Goal: Information Seeking & Learning: Learn about a topic

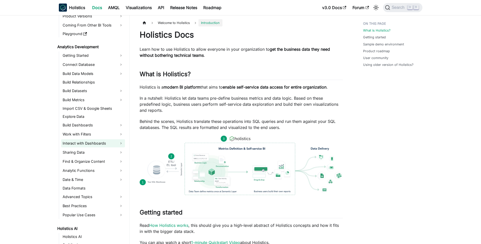
scroll to position [61, 0]
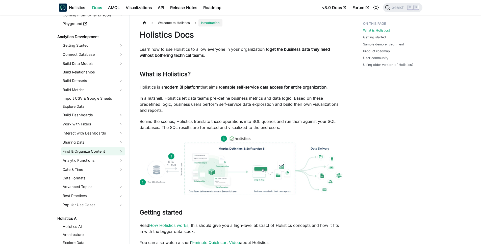
click at [82, 153] on link "Find & Organize Content" at bounding box center [93, 151] width 64 height 8
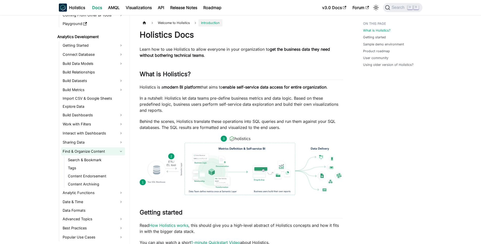
click at [83, 151] on link "Find & Organize Content" at bounding box center [93, 151] width 64 height 8
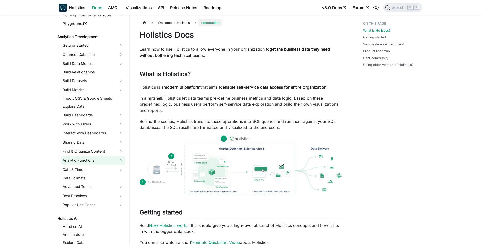
click at [83, 159] on link "Analytic Functions" at bounding box center [93, 160] width 64 height 8
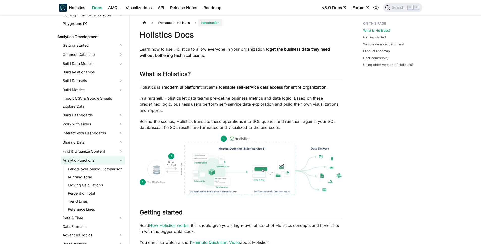
click at [83, 159] on link "Analytic Functions" at bounding box center [93, 160] width 64 height 8
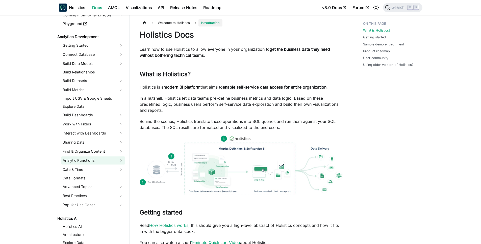
click at [82, 160] on link "Analytic Functions" at bounding box center [93, 160] width 64 height 8
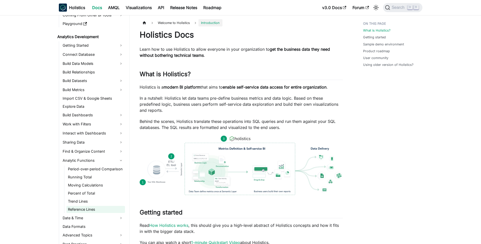
click at [81, 208] on link "Reference Lines" at bounding box center [95, 209] width 59 height 7
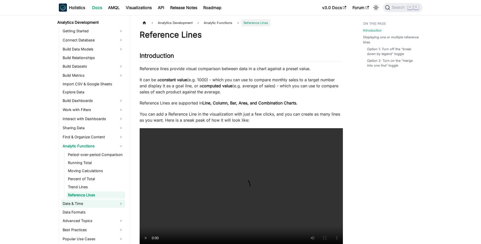
scroll to position [75, 0]
click at [77, 186] on link "Trend Lines" at bounding box center [95, 186] width 59 height 7
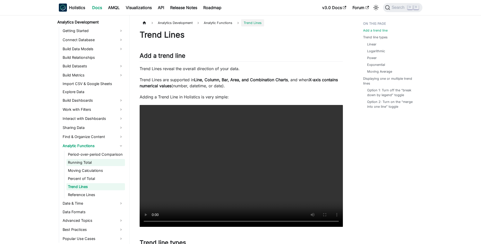
click at [85, 161] on link "Running Total" at bounding box center [95, 162] width 59 height 7
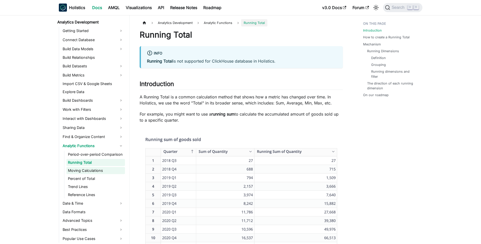
click at [86, 167] on link "Moving Calculations" at bounding box center [95, 170] width 59 height 7
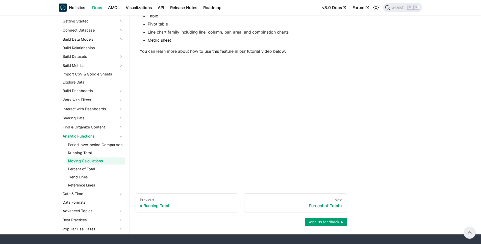
scroll to position [283, 0]
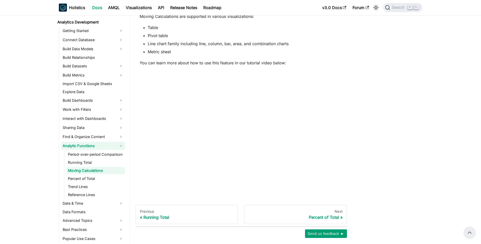
click at [89, 147] on link "Analytic Functions" at bounding box center [93, 146] width 64 height 8
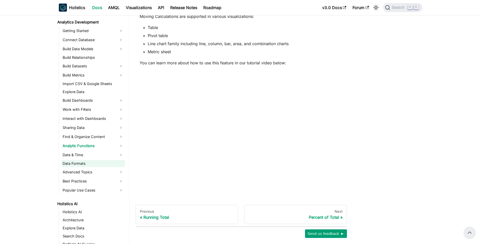
click at [81, 166] on link "Data Formats" at bounding box center [93, 163] width 64 height 7
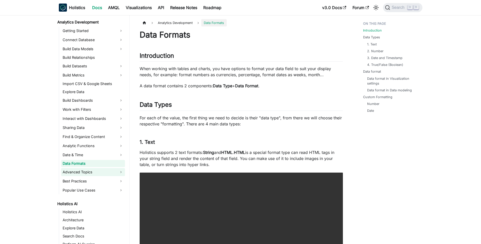
click at [73, 172] on link "Advanced Topics" at bounding box center [93, 172] width 64 height 8
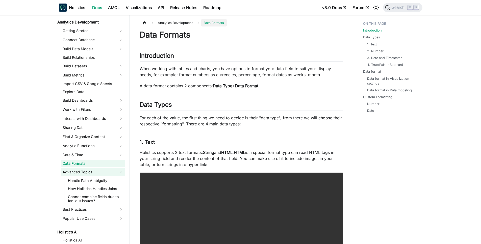
click at [73, 172] on link "Advanced Topics" at bounding box center [93, 172] width 64 height 8
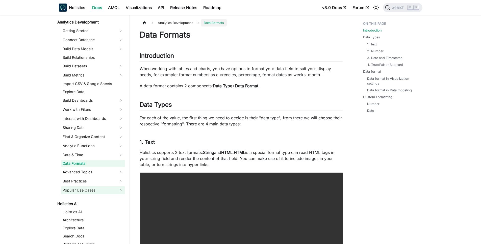
click at [78, 189] on link "Popular Use Cases" at bounding box center [93, 190] width 64 height 8
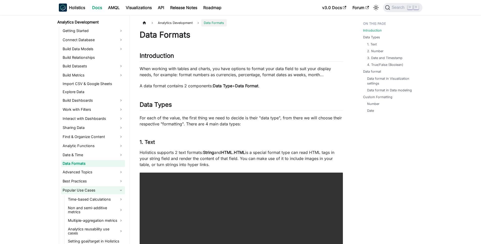
click at [78, 189] on link "Popular Use Cases" at bounding box center [93, 190] width 64 height 8
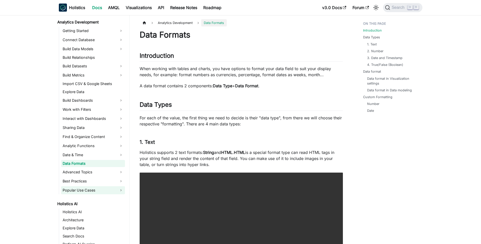
click at [78, 188] on link "Popular Use Cases" at bounding box center [93, 190] width 64 height 8
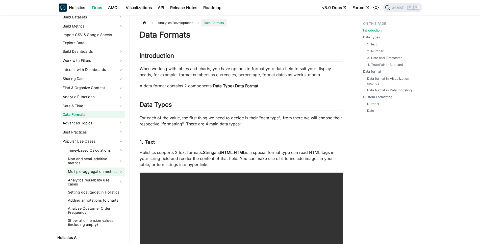
scroll to position [136, 0]
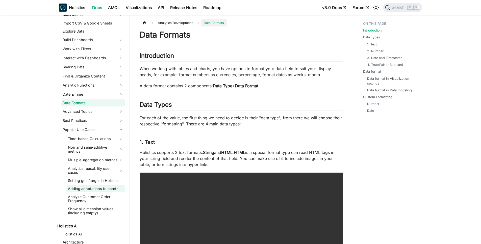
click at [85, 189] on link "Adding annotations to charts" at bounding box center [95, 188] width 59 height 7
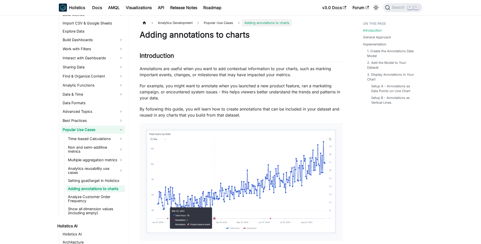
click at [88, 131] on link "Popular Use Cases" at bounding box center [93, 130] width 64 height 8
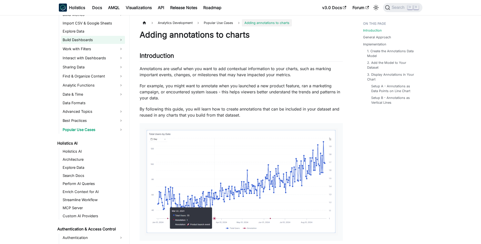
click at [84, 42] on link "Build Dashboards" at bounding box center [93, 40] width 64 height 8
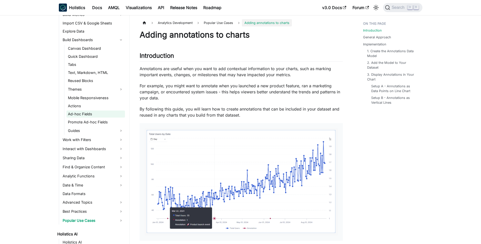
click at [77, 113] on link "Ad-hoc Fields" at bounding box center [95, 114] width 59 height 7
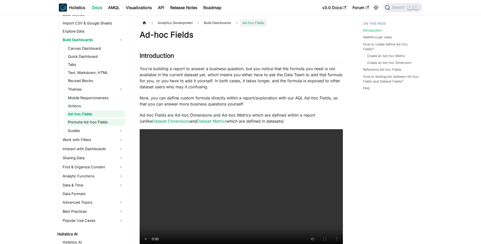
click at [92, 122] on link "Promote Ad-hoc Fields" at bounding box center [95, 122] width 59 height 7
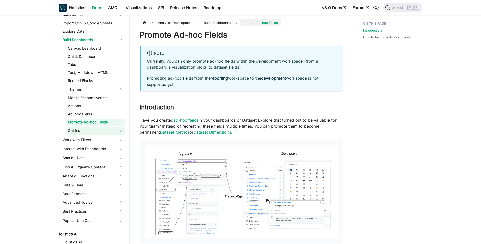
click at [76, 130] on link "Guides" at bounding box center [95, 131] width 59 height 8
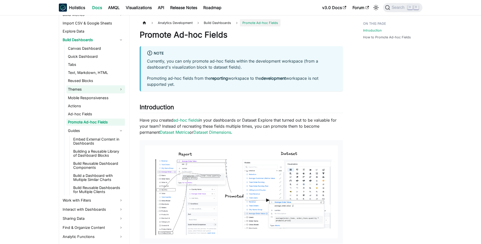
click at [77, 87] on link "Themes" at bounding box center [95, 89] width 59 height 8
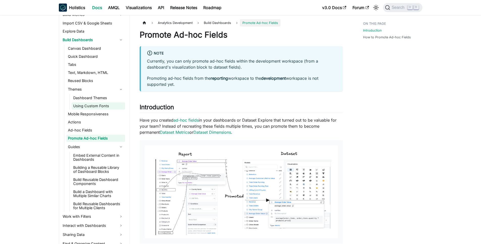
click at [84, 108] on link "Using Custom Fonts" at bounding box center [98, 105] width 53 height 7
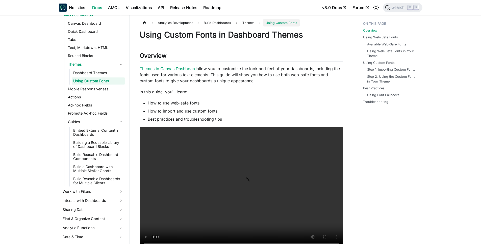
scroll to position [166, 0]
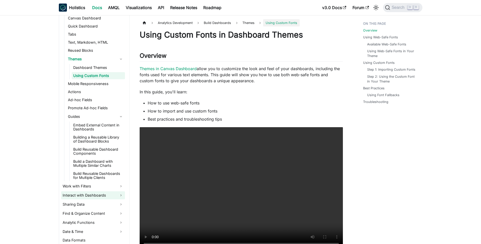
click at [87, 195] on link "Interact with Dashboards" at bounding box center [93, 195] width 64 height 8
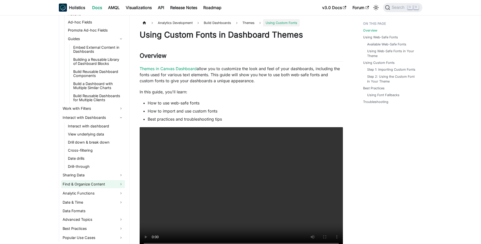
scroll to position [257, 0]
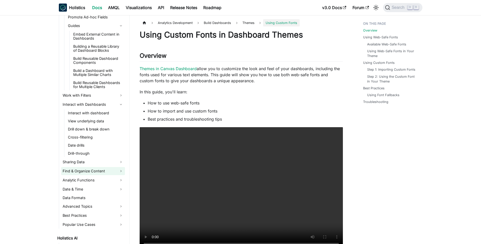
click at [94, 172] on link "Find & Organize Content" at bounding box center [93, 171] width 64 height 8
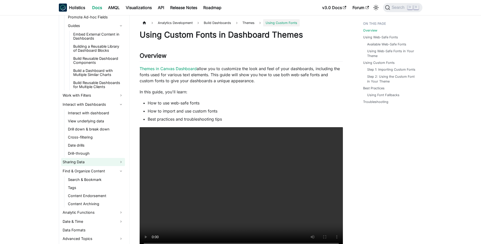
click at [93, 161] on link "Sharing Data" at bounding box center [93, 162] width 64 height 8
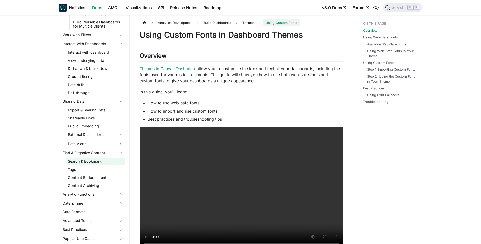
scroll to position [348, 0]
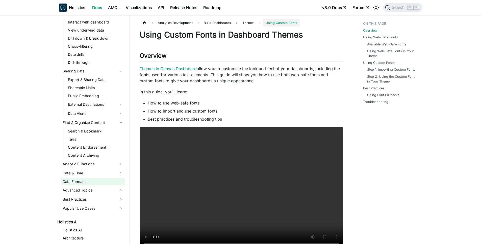
click at [93, 180] on link "Data Formats" at bounding box center [93, 181] width 64 height 7
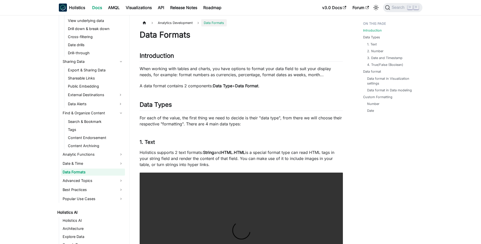
scroll to position [373, 0]
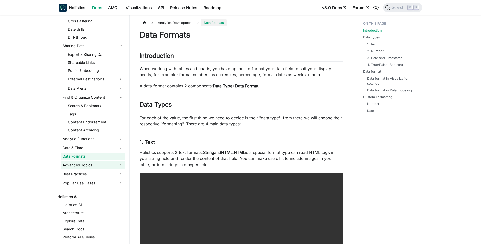
click at [93, 167] on link "Advanced Topics" at bounding box center [93, 165] width 64 height 8
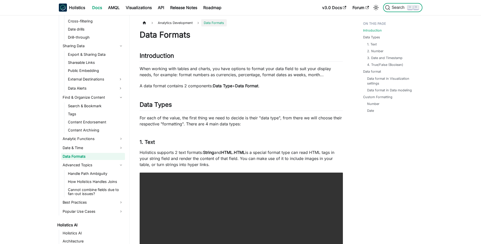
click at [392, 6] on span "Search" at bounding box center [398, 7] width 17 height 5
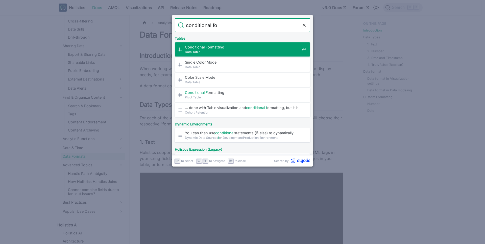
type input "conditional for"
click at [217, 47] on span "Conditional For matting​" at bounding box center [242, 47] width 115 height 5
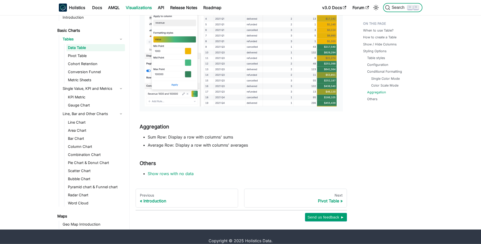
scroll to position [1433, 0]
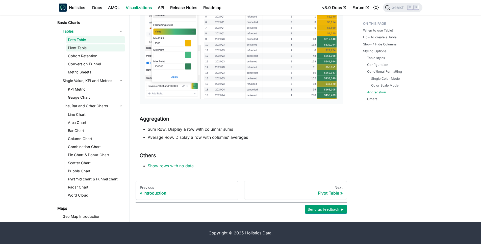
click at [75, 48] on link "Pivot Table" at bounding box center [95, 47] width 59 height 7
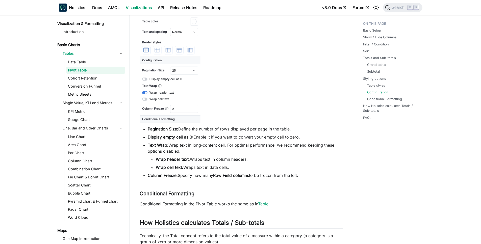
scroll to position [1535, 0]
